Goal: Task Accomplishment & Management: Use online tool/utility

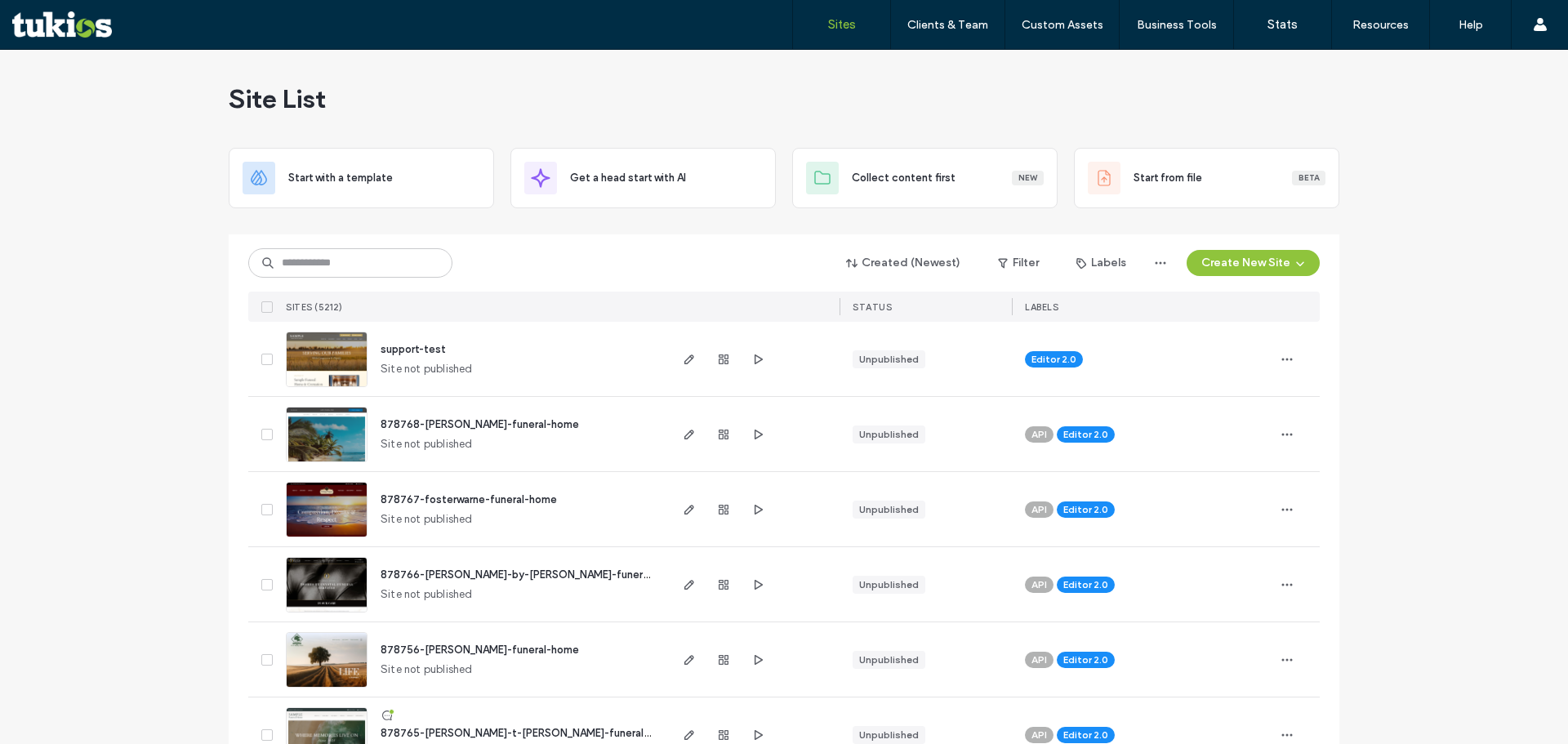
click at [482, 351] on div "support-test Site not published" at bounding box center [516, 359] width 299 height 74
drag, startPoint x: 418, startPoint y: 332, endPoint x: 425, endPoint y: 356, distance: 25.0
click at [423, 351] on div "support-test Site not published" at bounding box center [516, 359] width 299 height 74
click at [466, 346] on div "support-test Site not published" at bounding box center [516, 359] width 299 height 74
click at [429, 346] on span "support-test" at bounding box center [413, 349] width 66 height 12
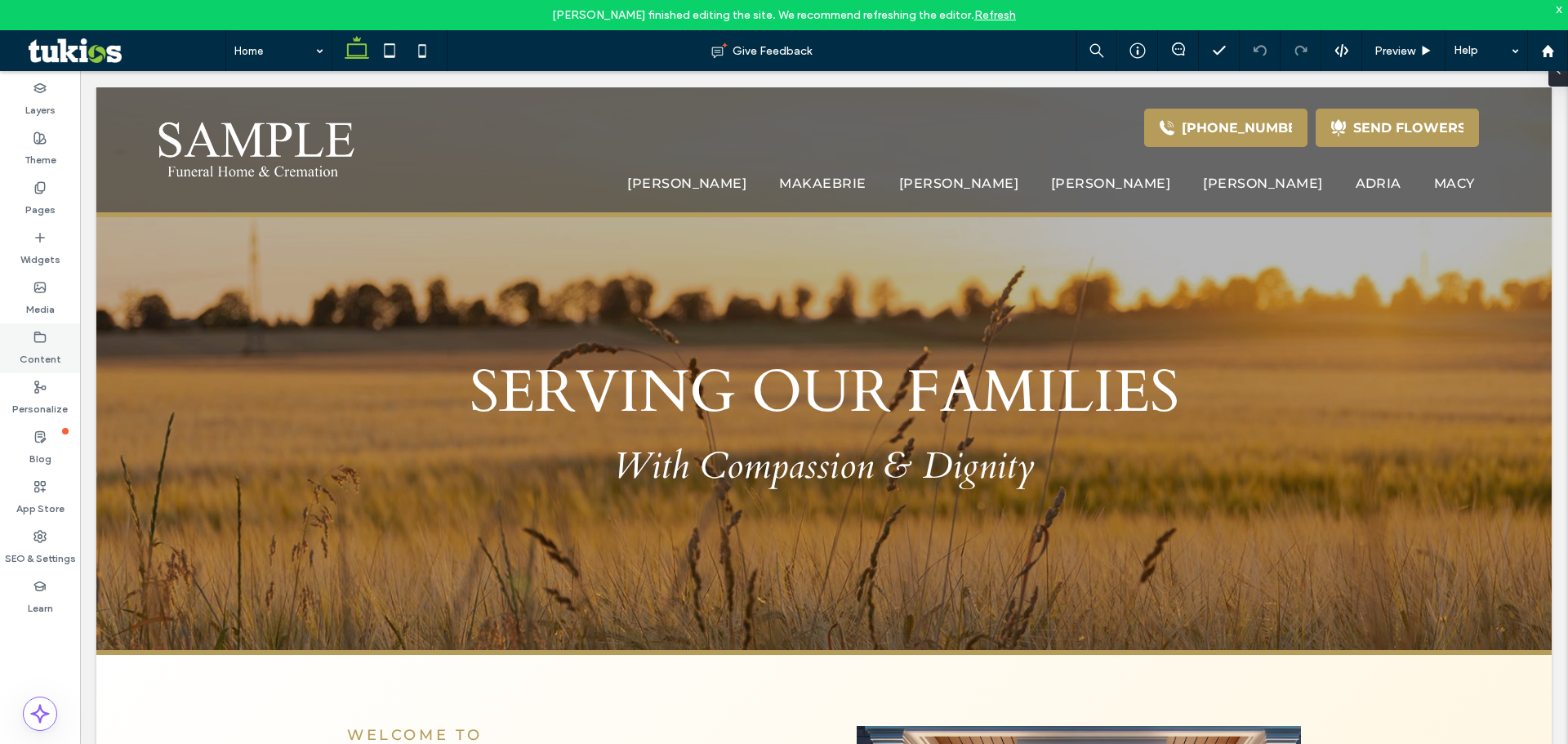
click at [41, 337] on icon at bounding box center [40, 338] width 13 height 13
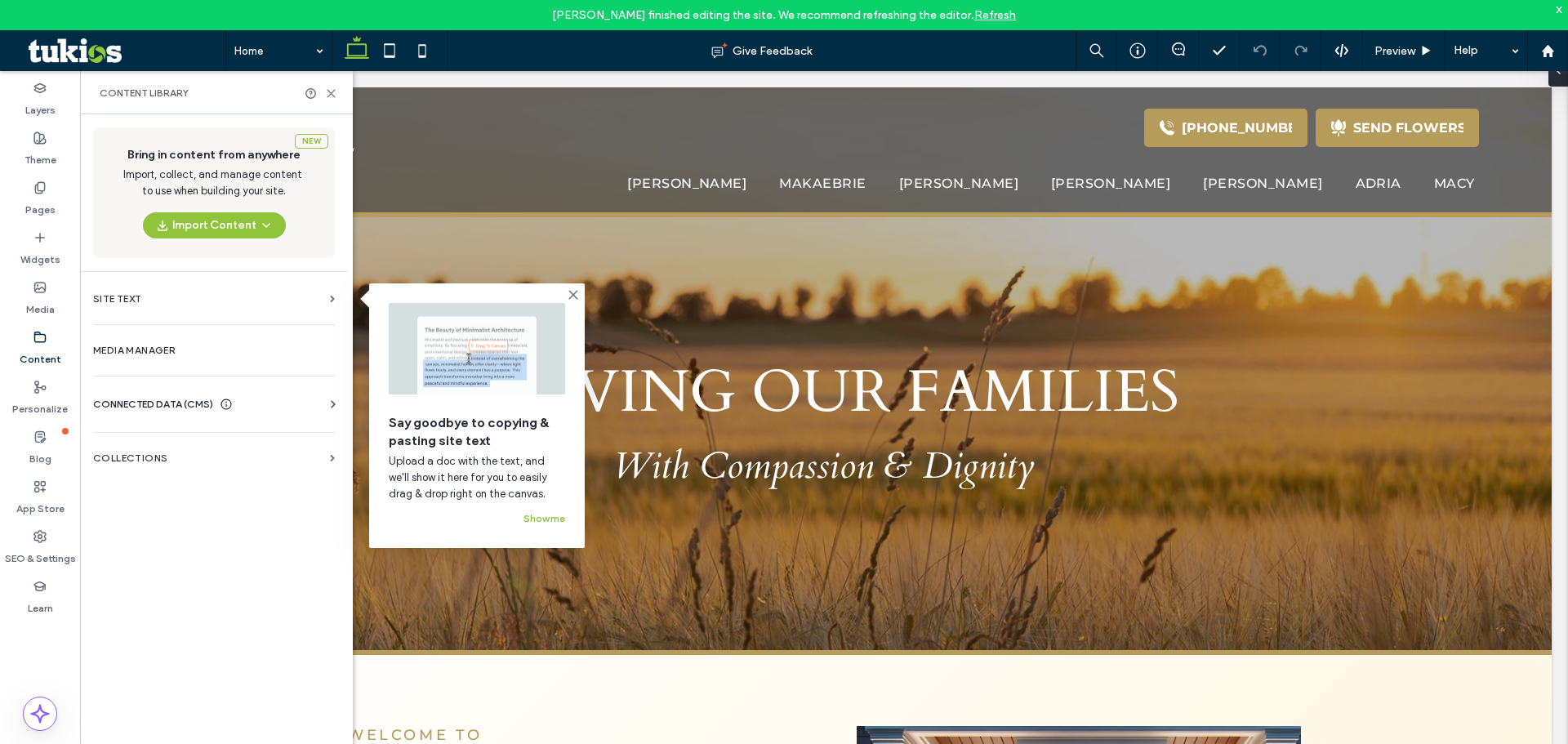
click at [49, 348] on label "Content" at bounding box center [41, 356] width 42 height 23
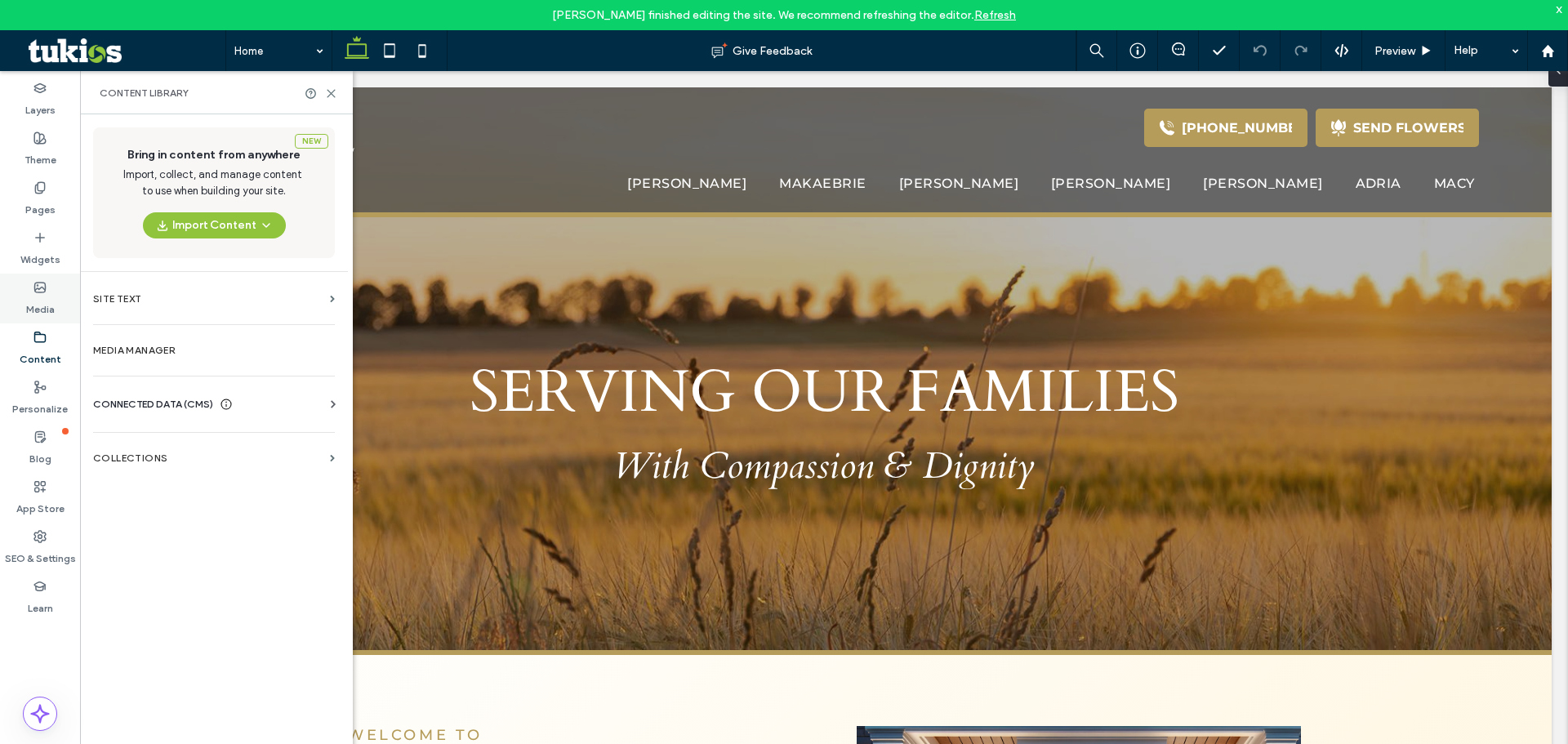
click at [45, 291] on use at bounding box center [40, 287] width 10 height 10
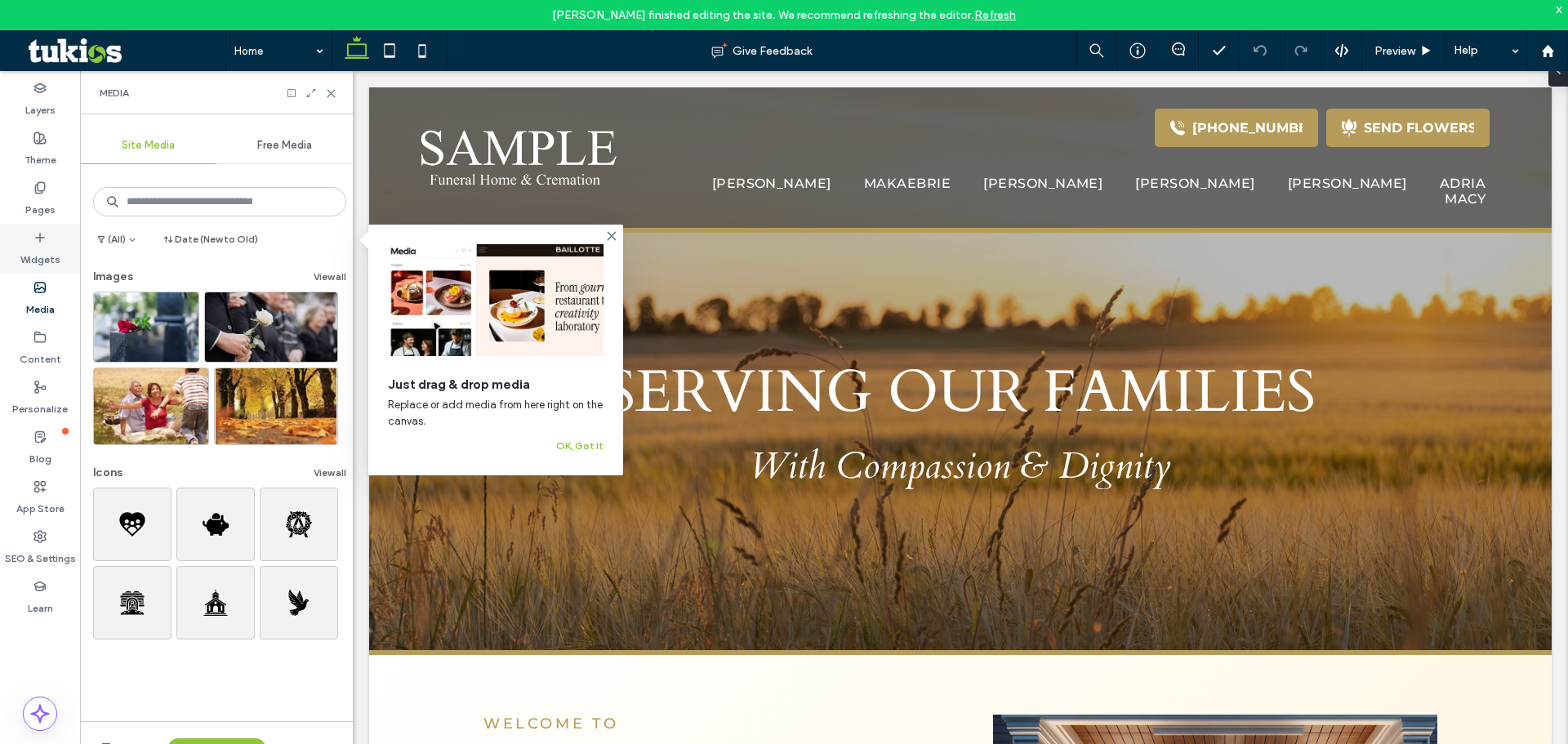
click at [41, 264] on label "Widgets" at bounding box center [40, 256] width 40 height 23
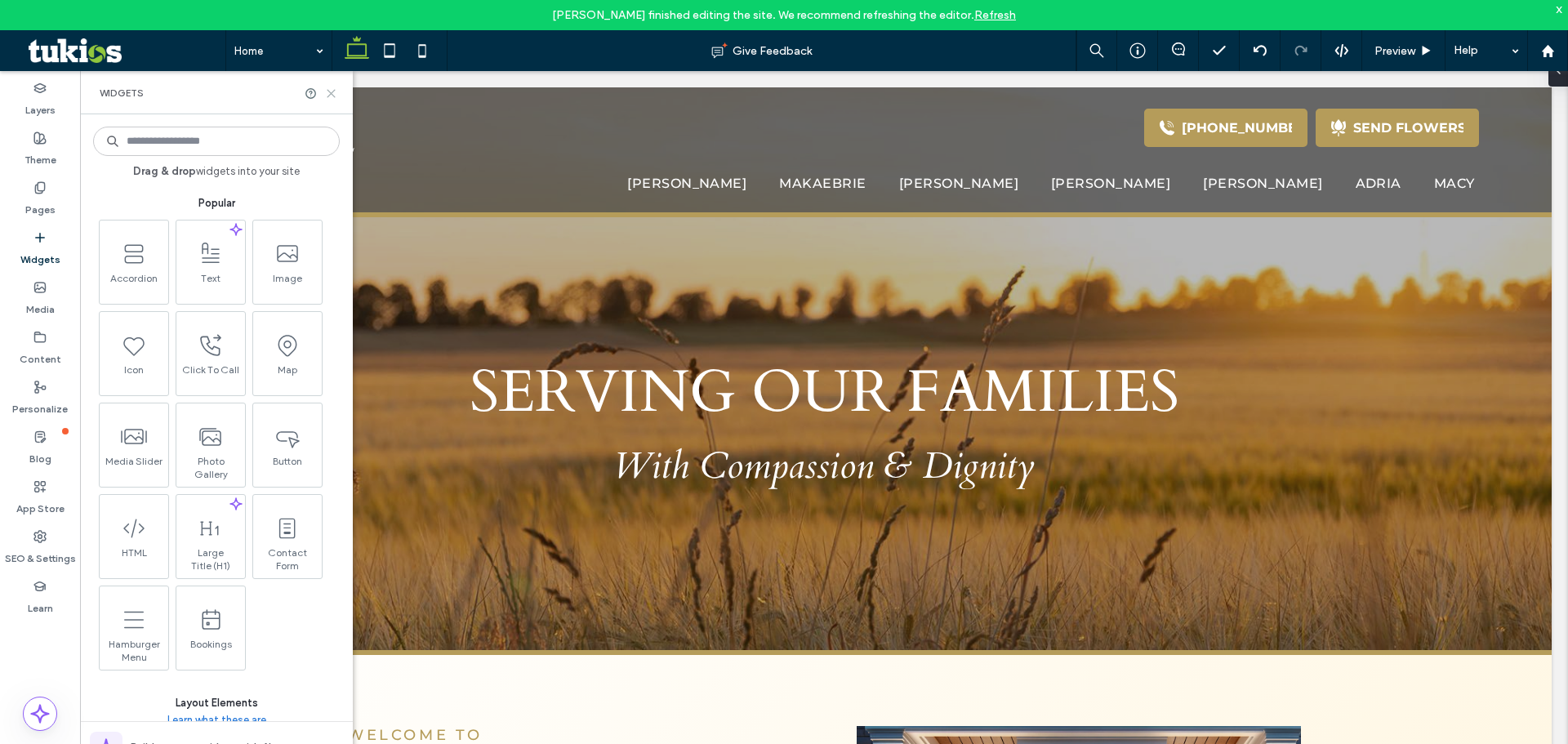
click at [336, 94] on icon at bounding box center [331, 93] width 12 height 12
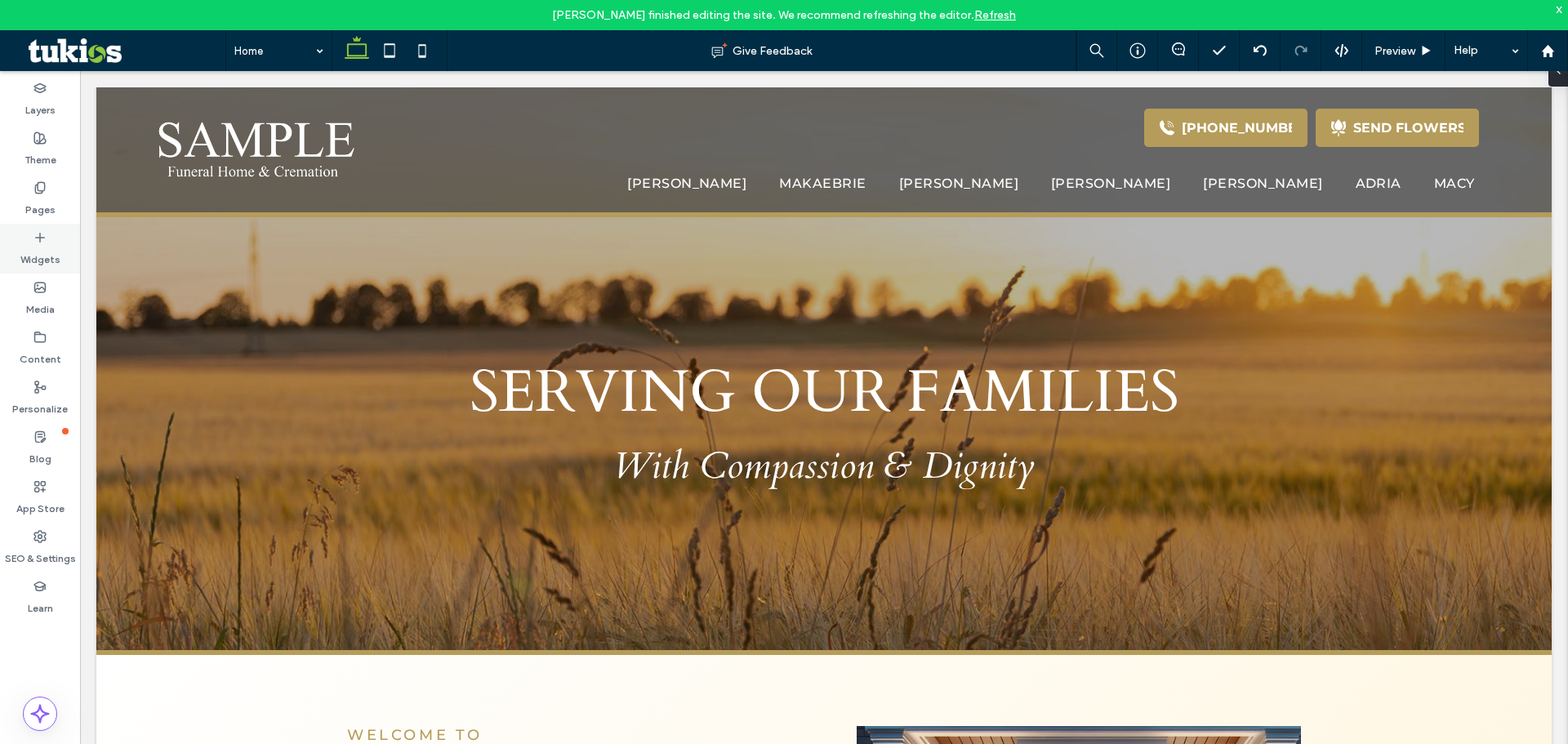
click at [55, 268] on div "Widgets" at bounding box center [40, 248] width 80 height 49
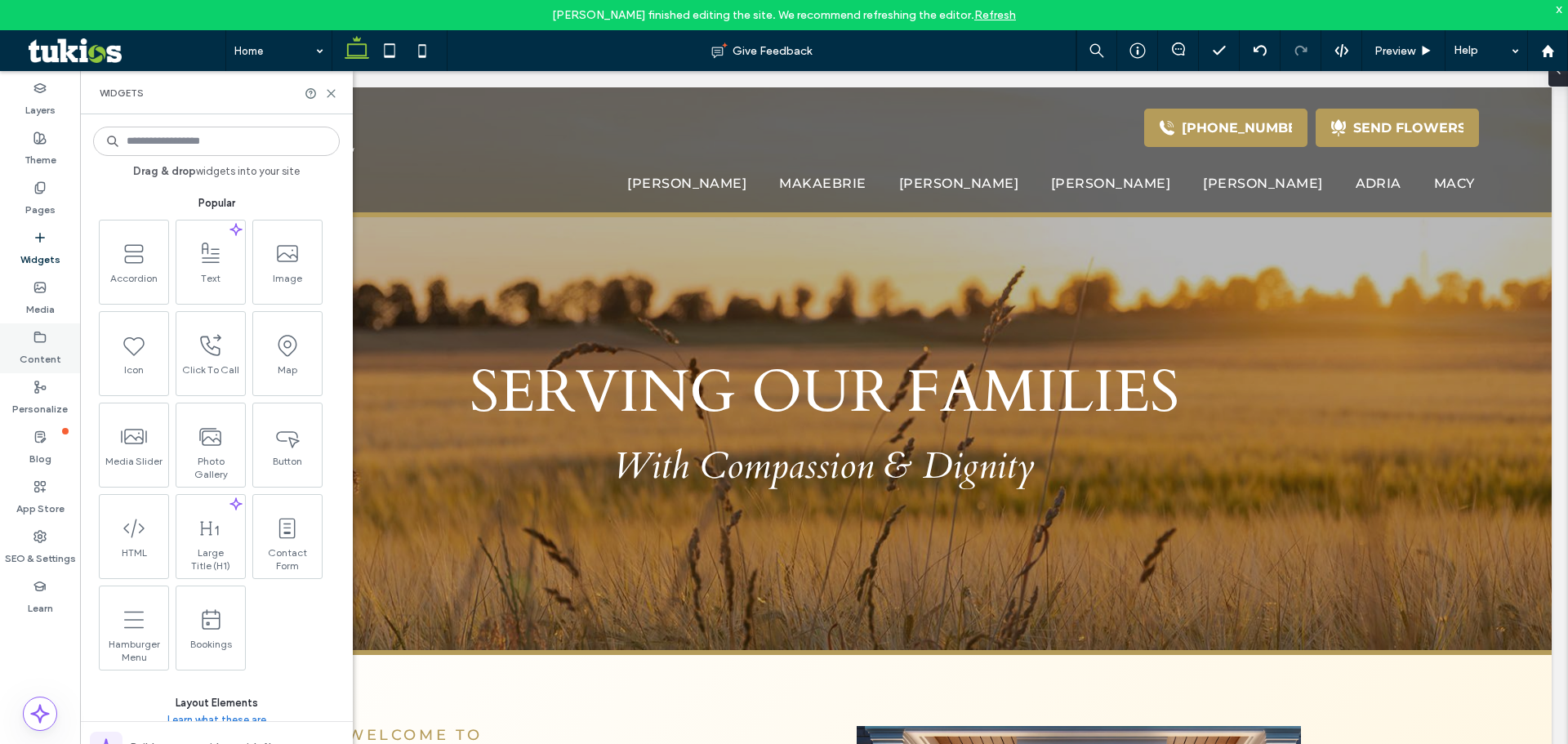
click at [44, 332] on icon at bounding box center [40, 338] width 13 height 13
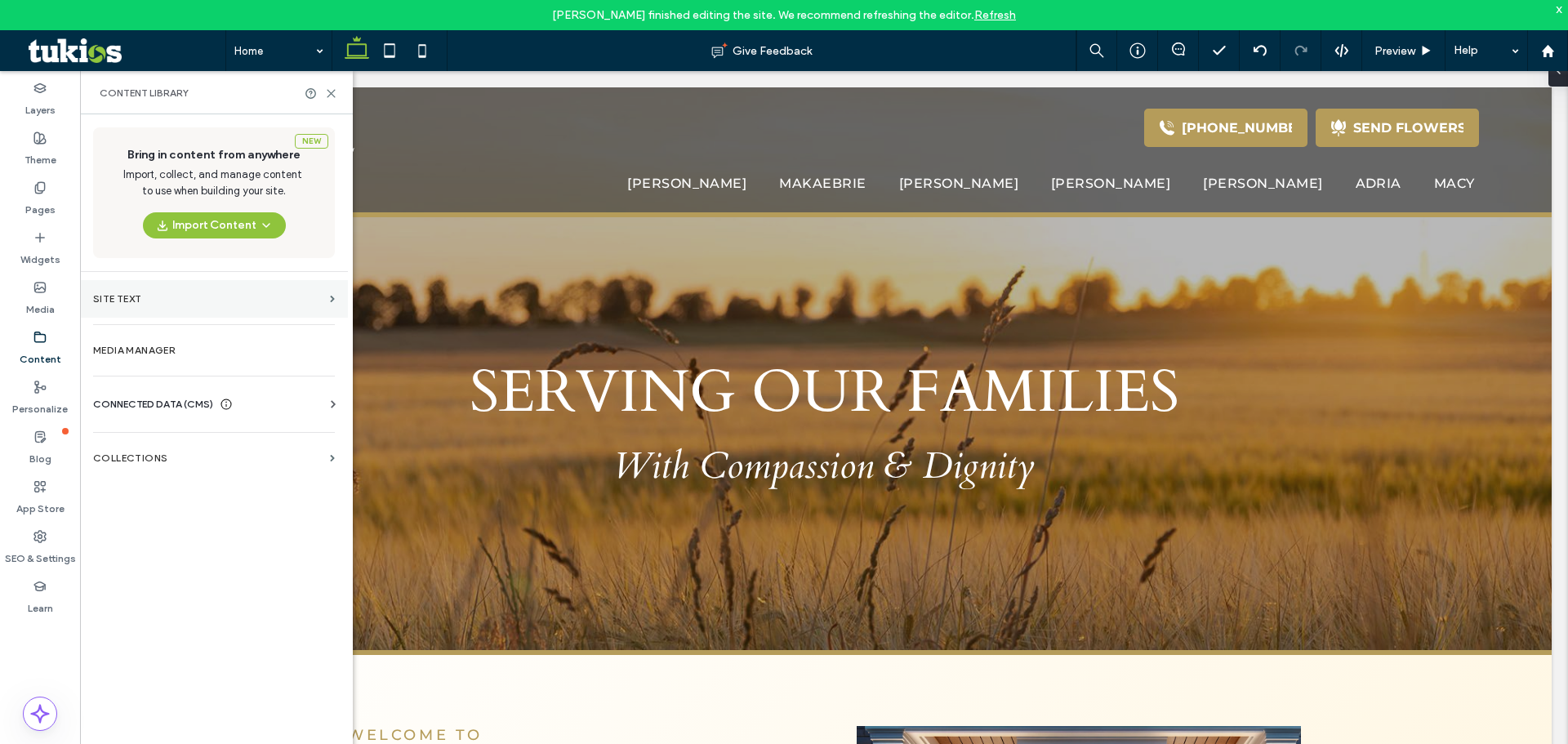
click at [330, 307] on section "Site Text" at bounding box center [214, 300] width 268 height 38
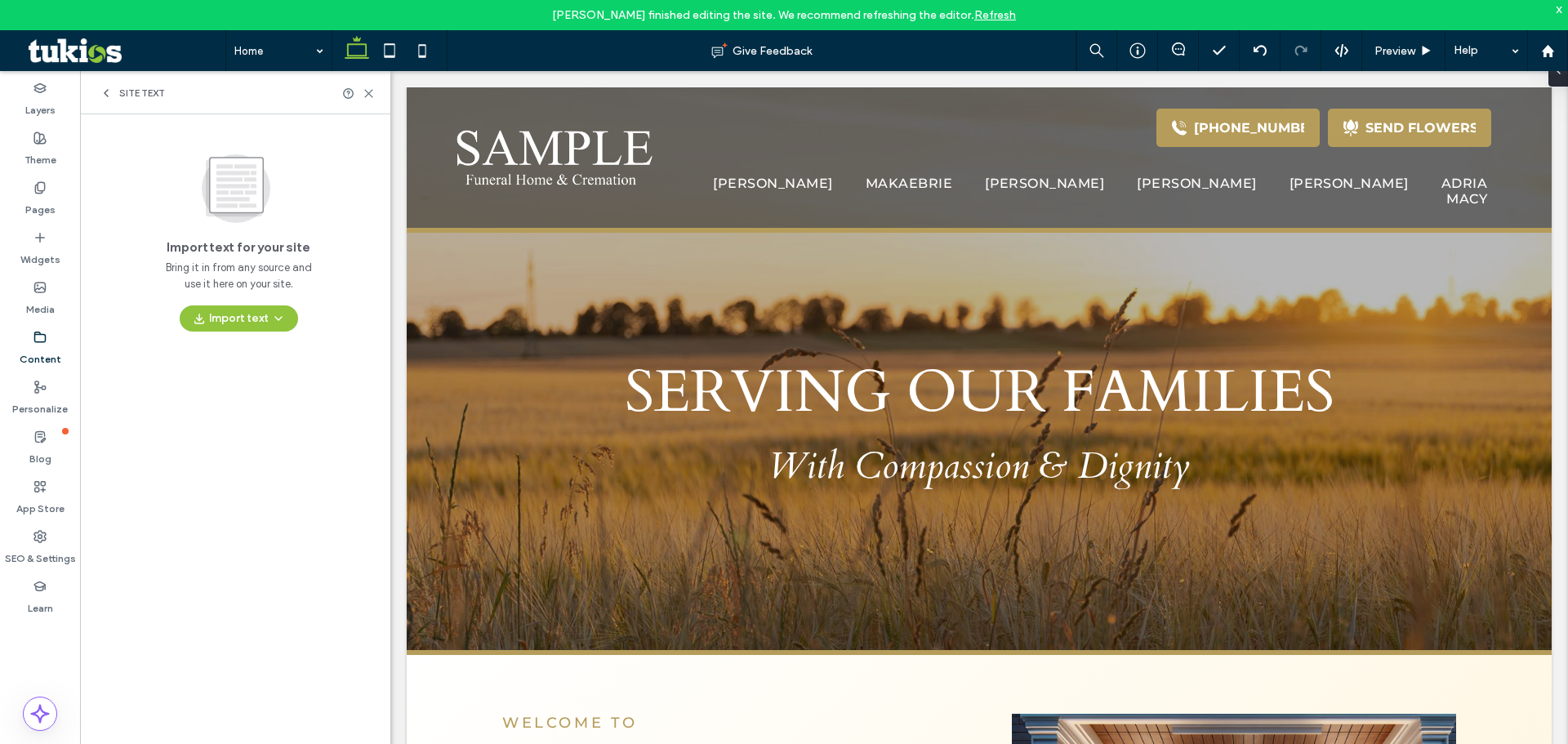
click at [110, 95] on icon at bounding box center [106, 93] width 13 height 13
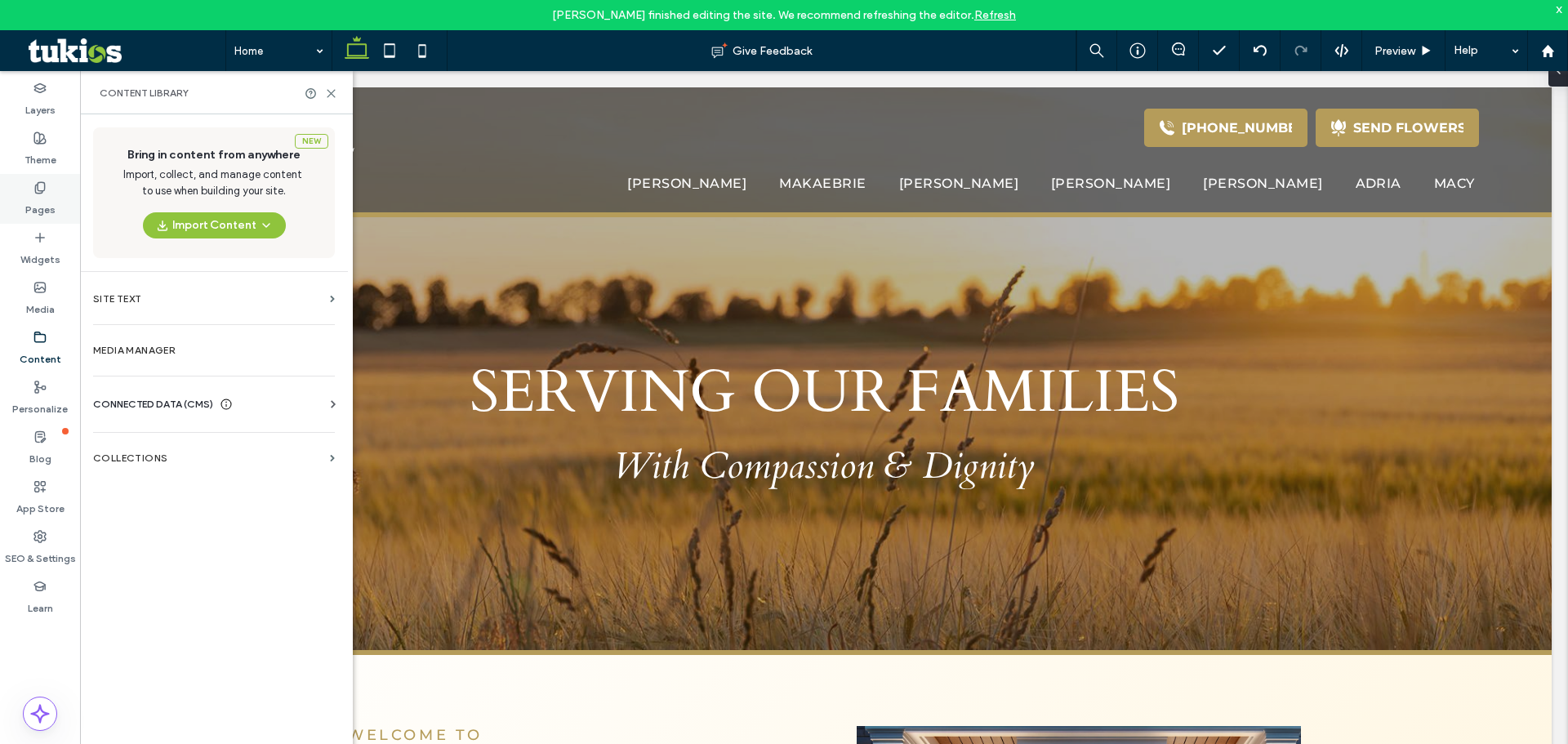
click at [51, 191] on div "Pages" at bounding box center [40, 199] width 80 height 49
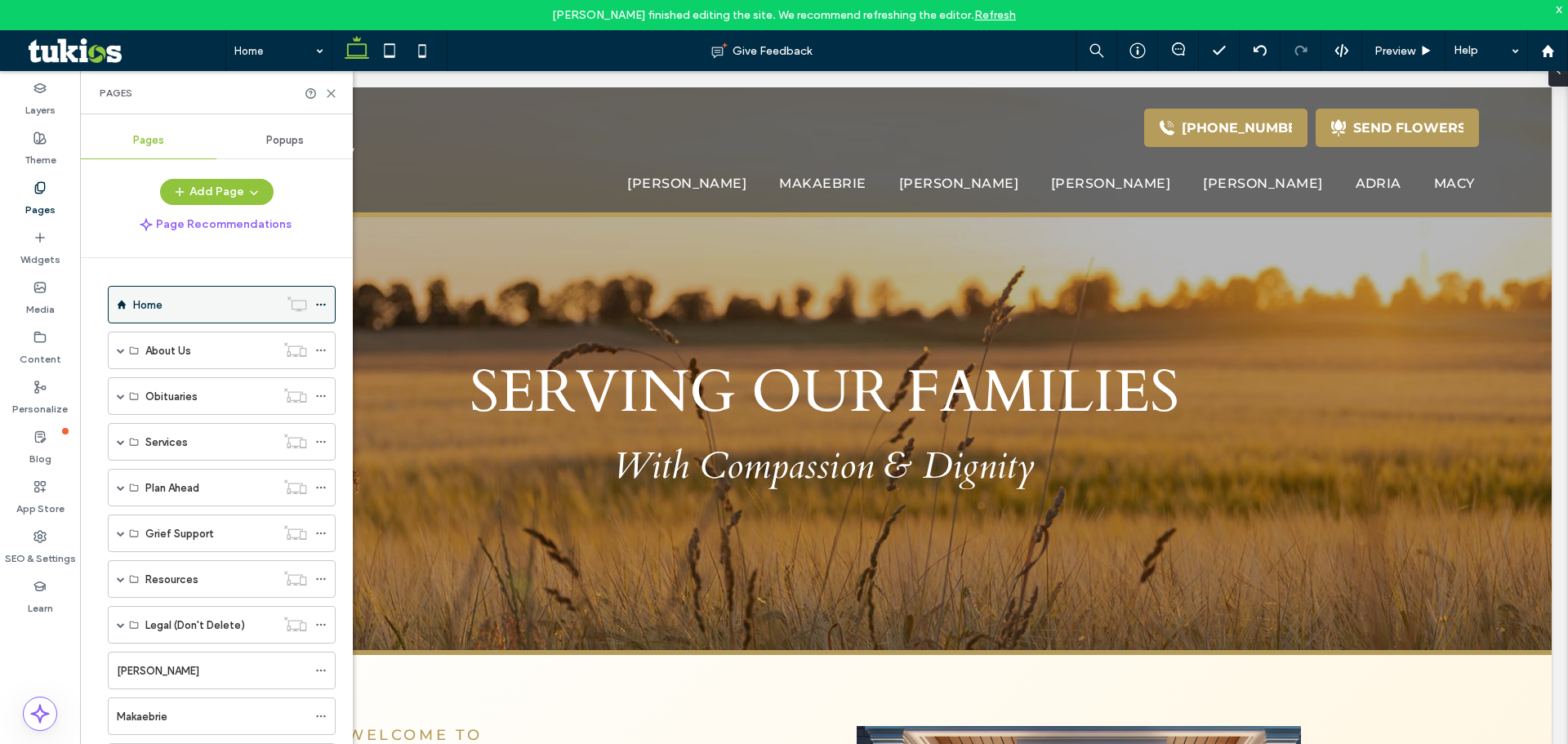
scroll to position [82, 0]
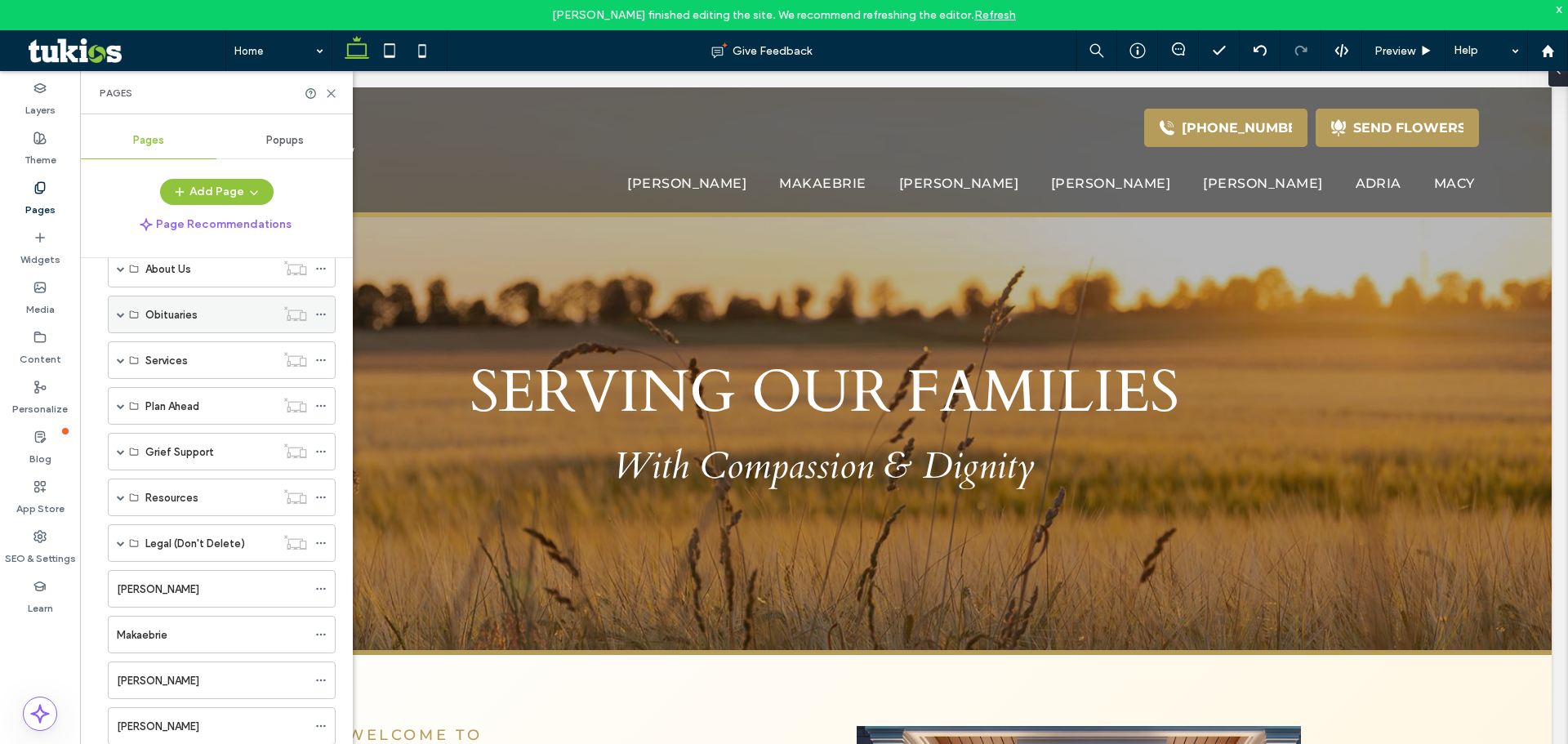
click at [120, 315] on span at bounding box center [121, 314] width 9 height 9
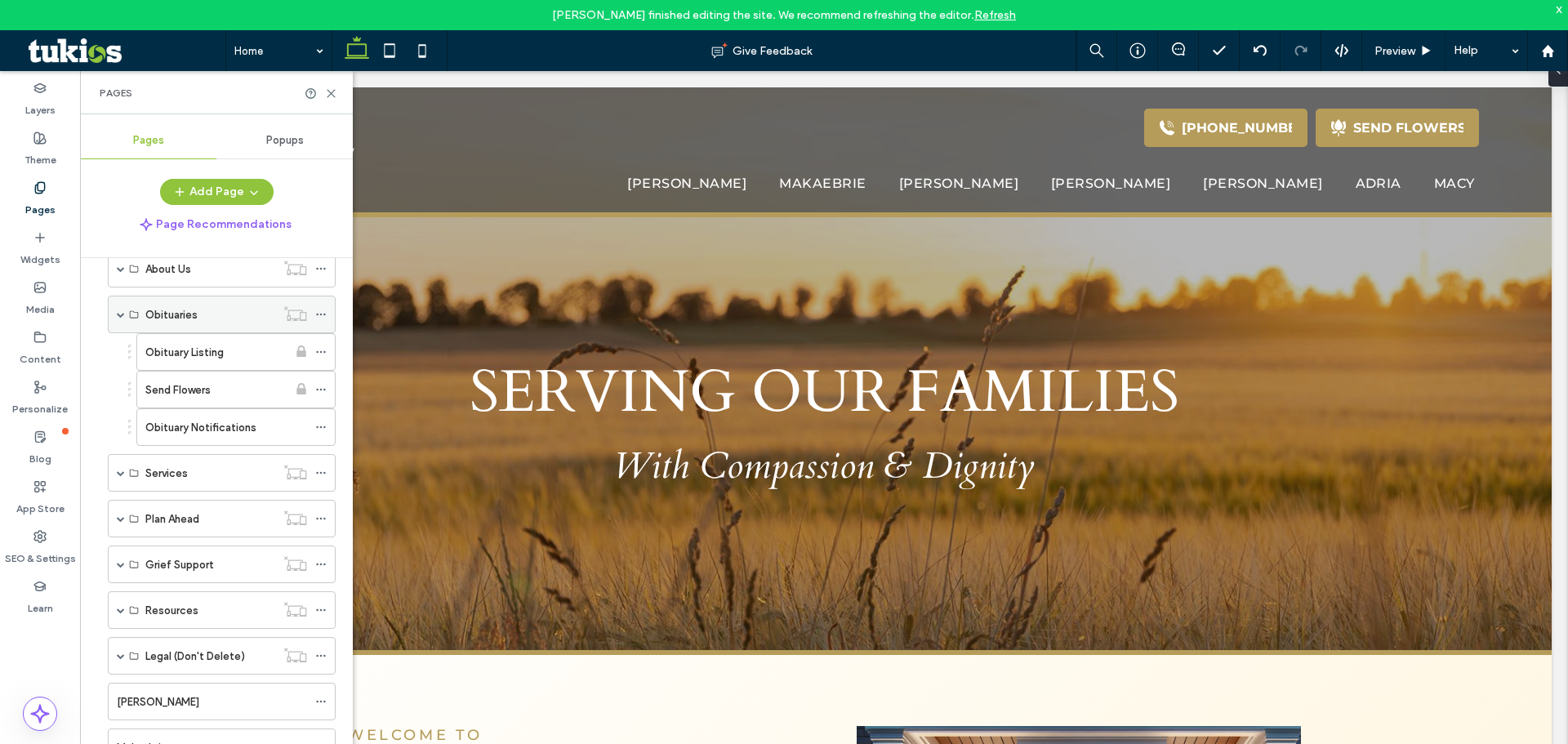
click at [120, 315] on span at bounding box center [121, 314] width 9 height 9
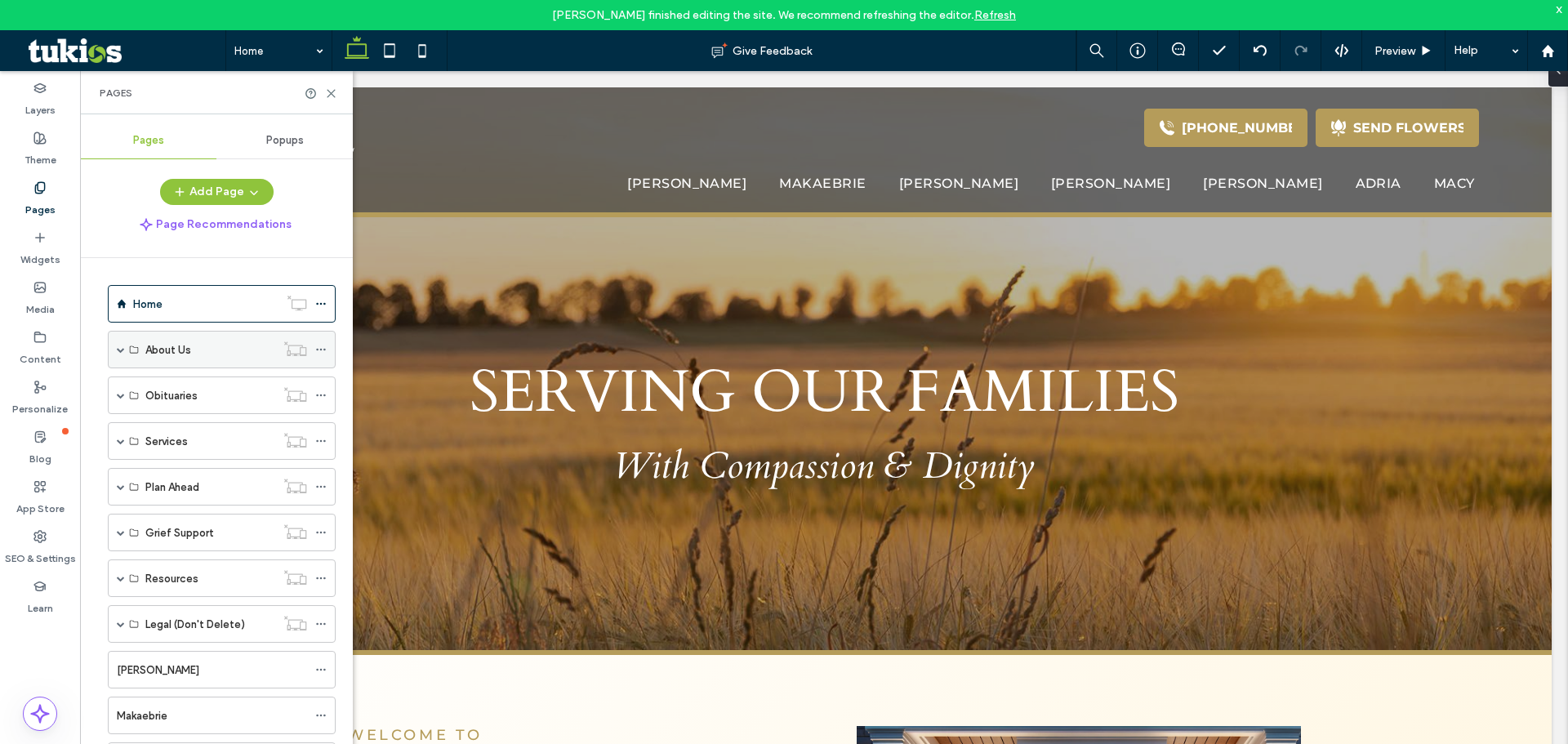
scroll to position [0, 0]
click at [122, 344] on span at bounding box center [121, 350] width 9 height 36
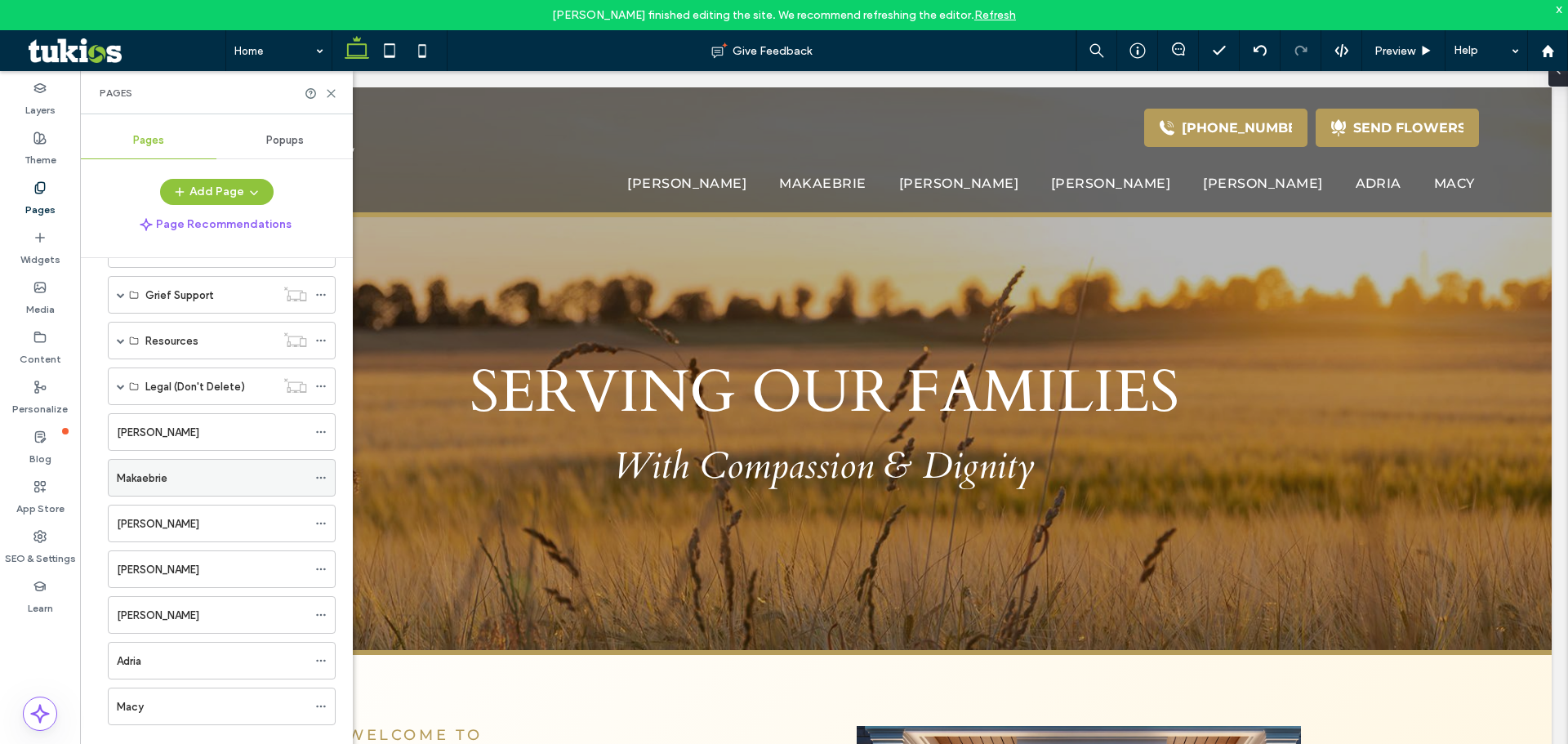
click at [170, 482] on div "Makaebrie" at bounding box center [212, 479] width 190 height 17
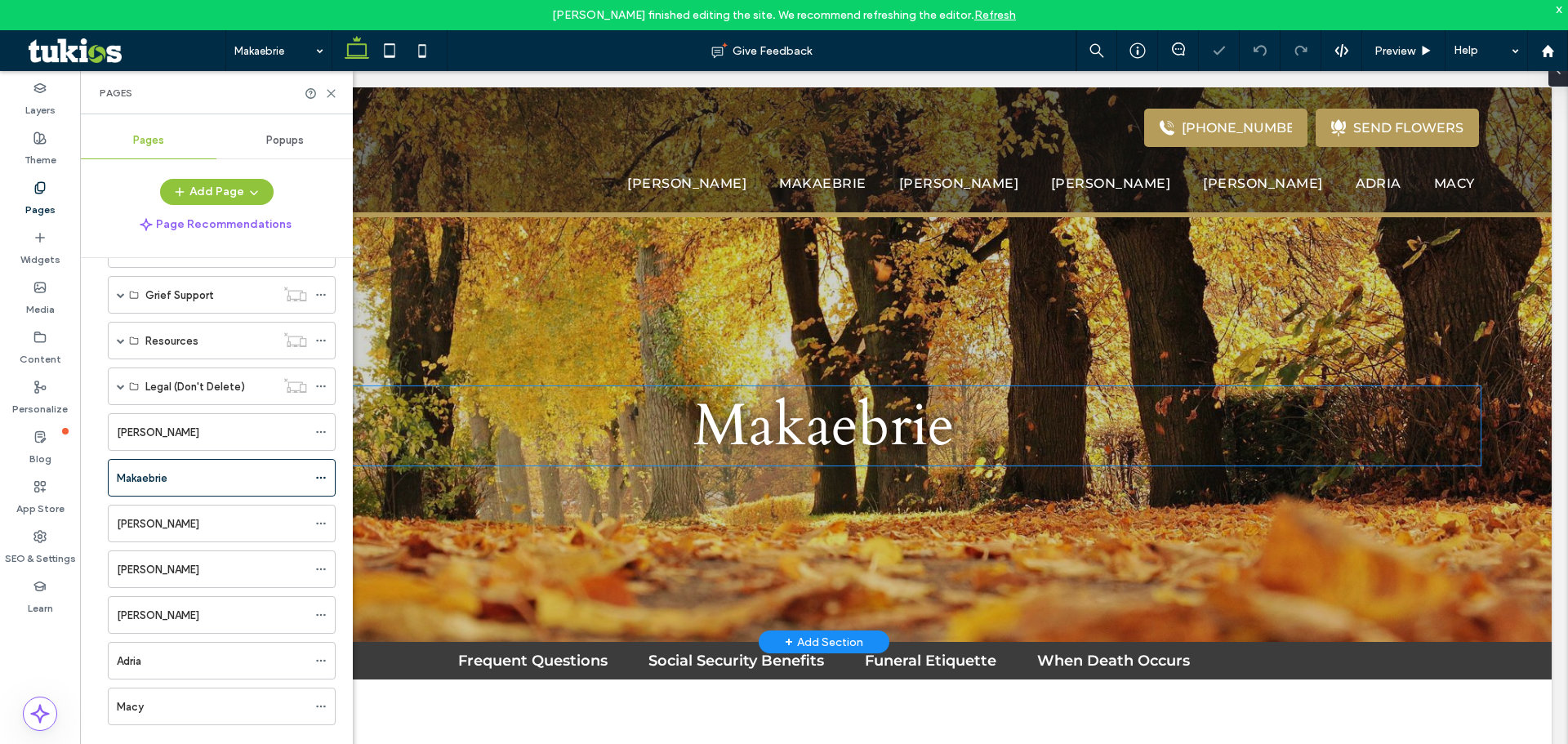
click at [459, 401] on h1 "Makaebrie" at bounding box center [823, 425] width 1312 height 79
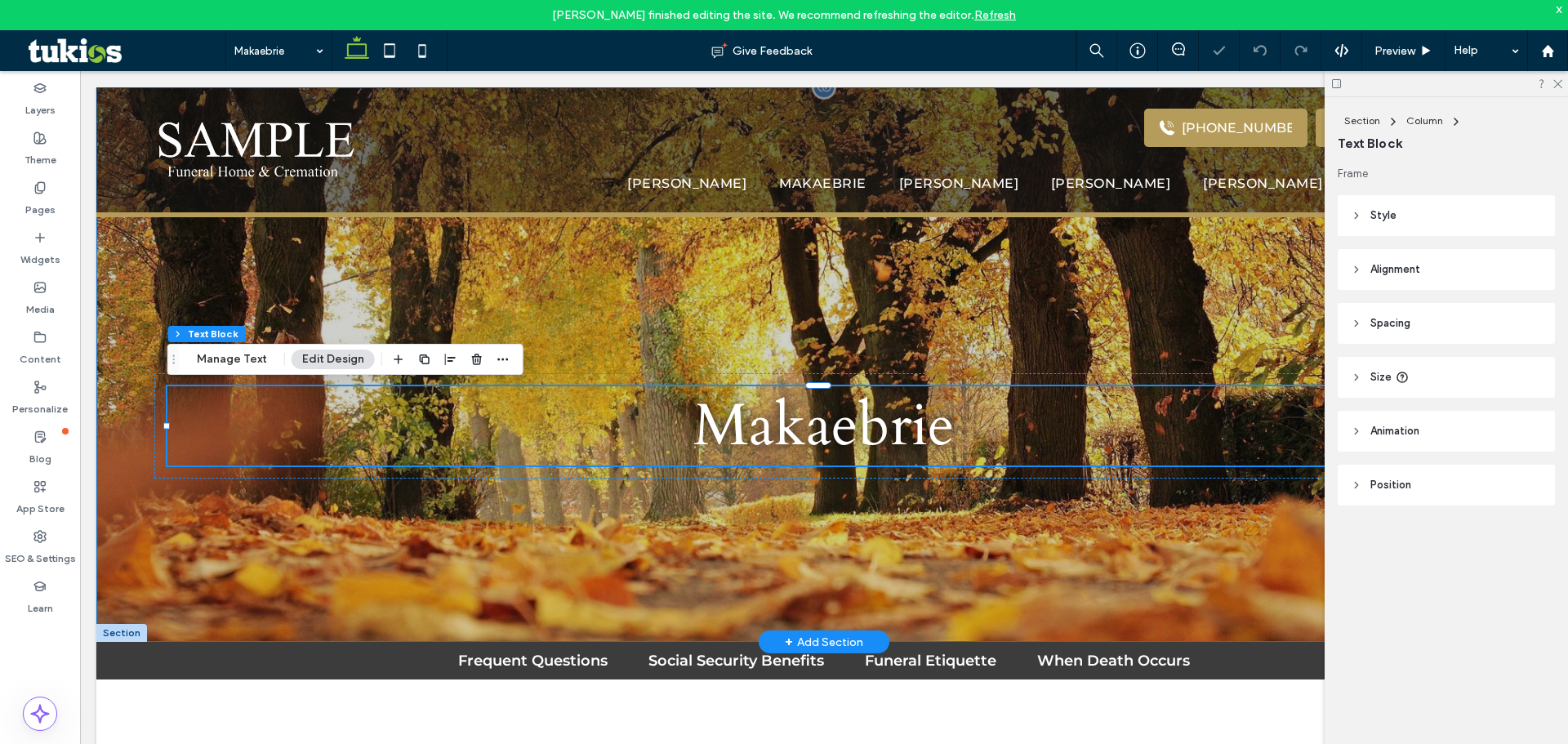
click at [275, 544] on div "Makaebrie" at bounding box center [823, 364] width 1455 height 555
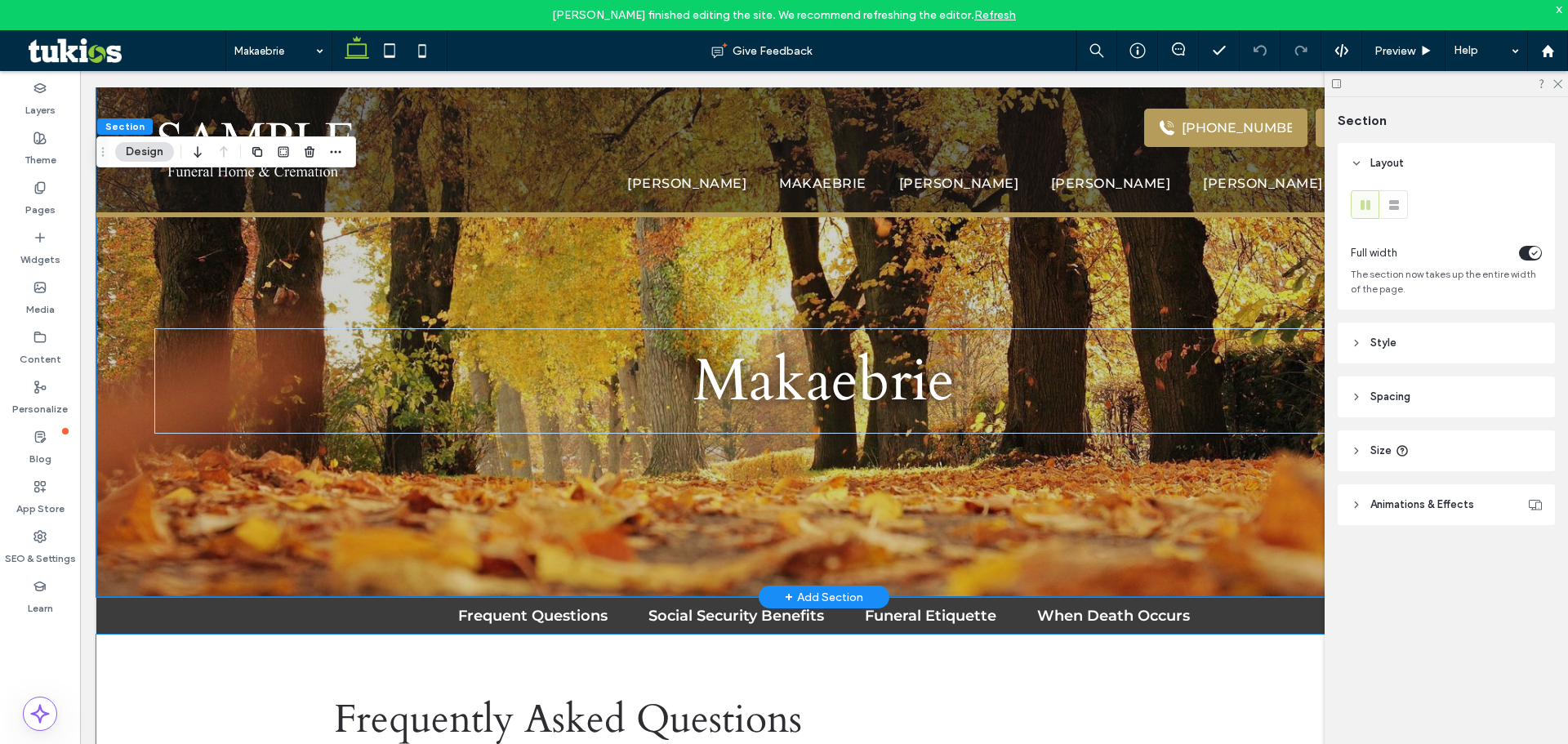
scroll to position [39, 0]
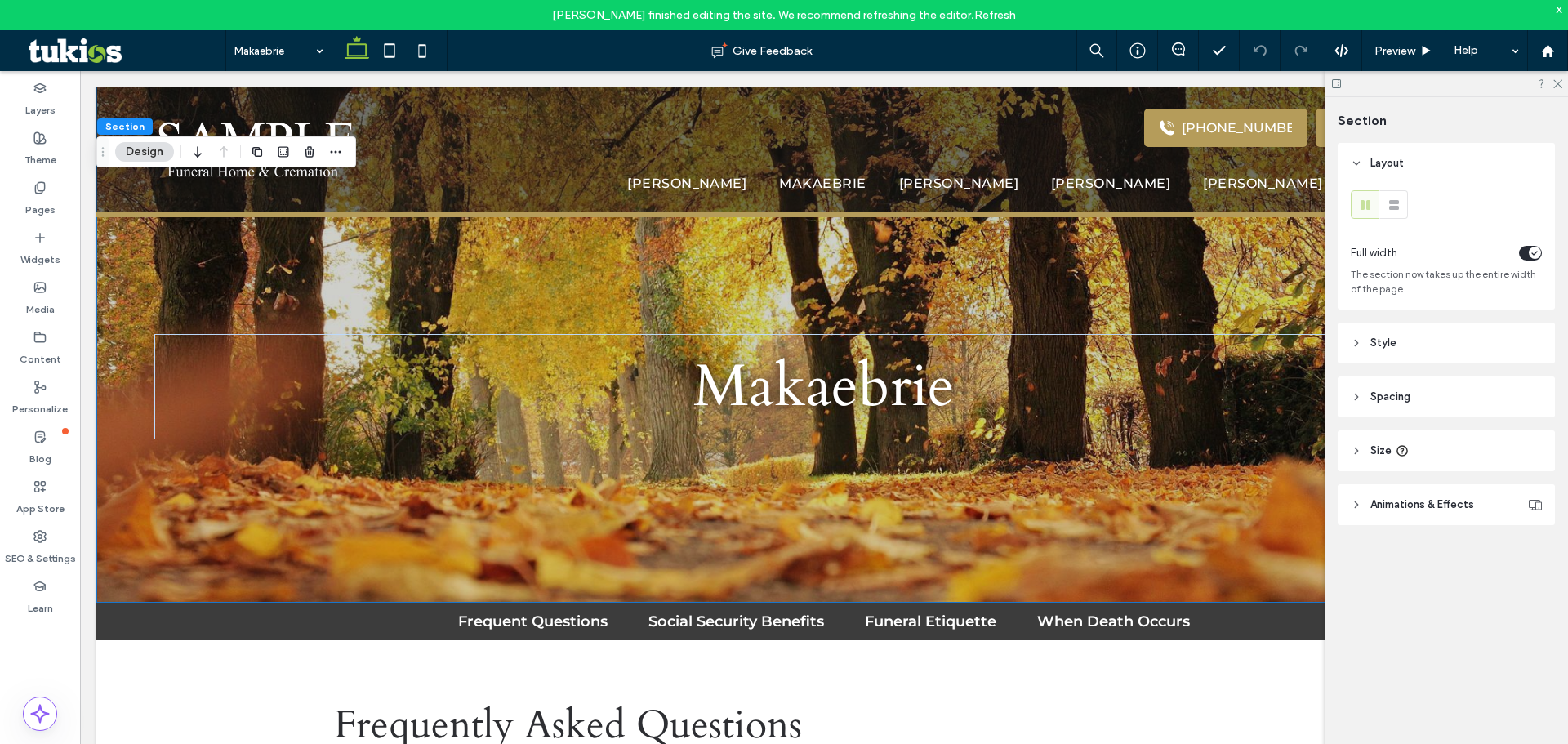
click at [1561, 89] on div at bounding box center [1446, 84] width 243 height 26
click at [1561, 81] on use at bounding box center [1557, 84] width 9 height 9
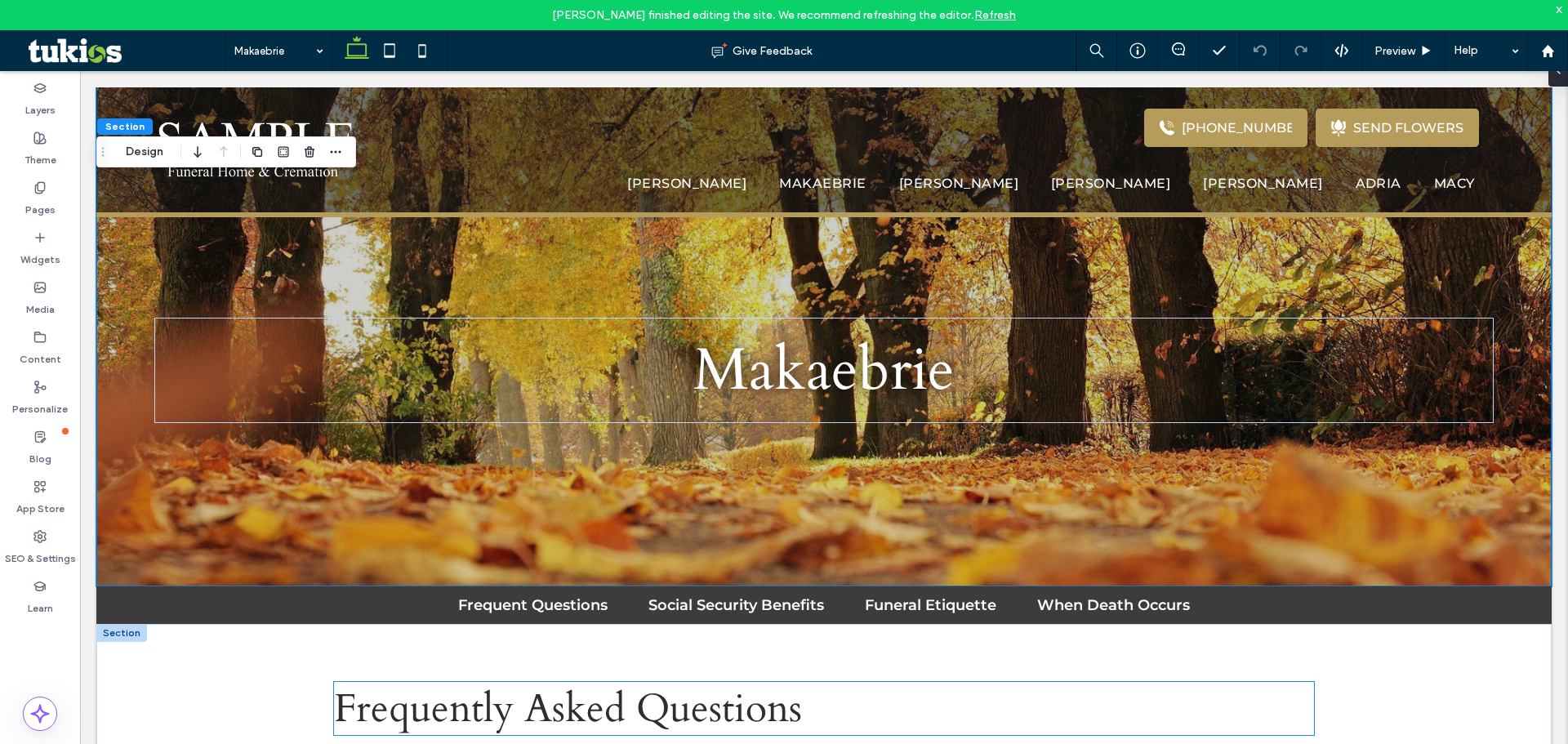
scroll to position [82, 0]
